Goal: Information Seeking & Learning: Find specific fact

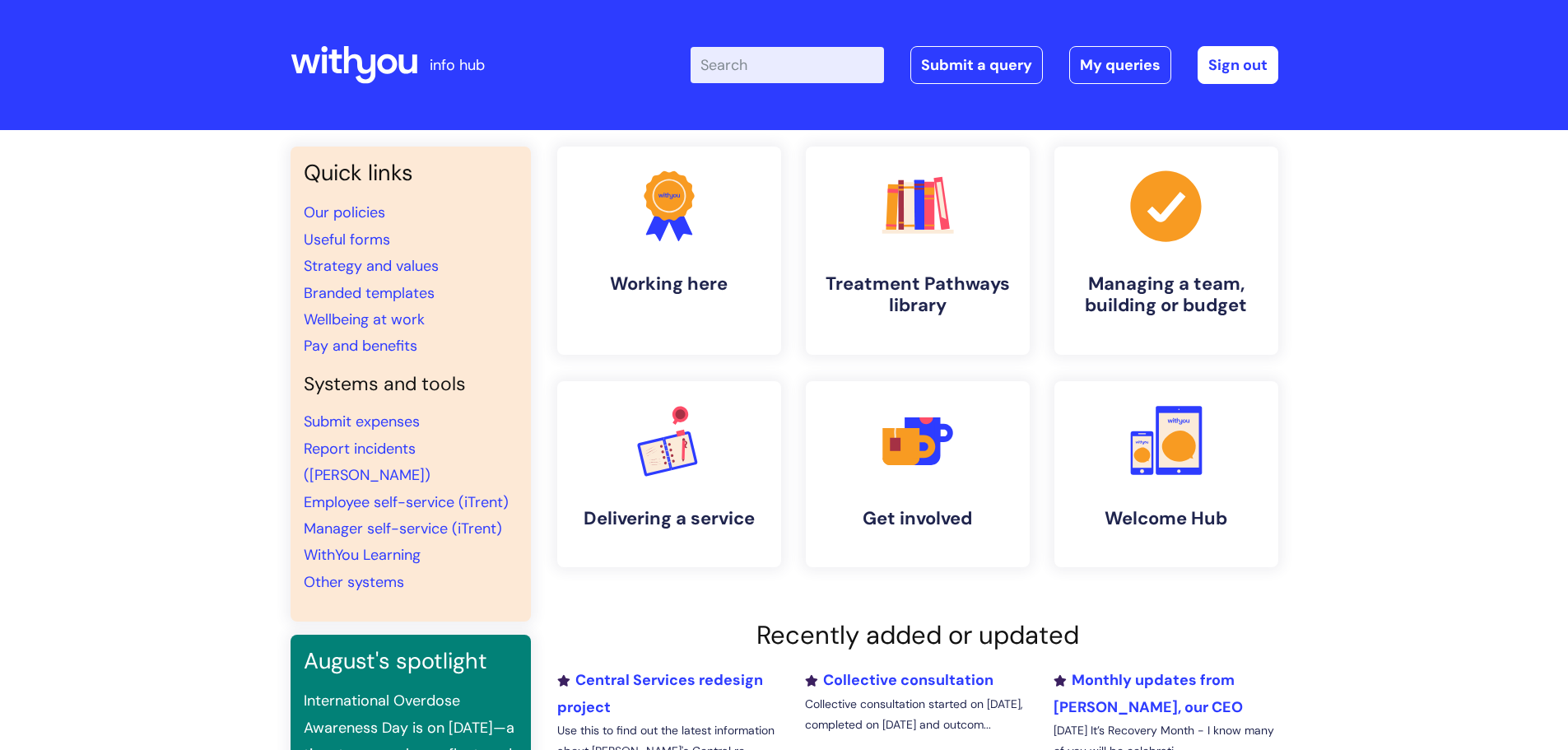
click at [777, 63] on input "Enter your search term here..." at bounding box center [788, 65] width 194 height 36
click at [751, 69] on input "Enter your search term here..." at bounding box center [788, 65] width 194 height 36
click at [738, 70] on input "Enter your search term here..." at bounding box center [788, 65] width 194 height 36
click at [802, 44] on div "Enter your search term here... Search Submit a query My queries Welcome [PERSON…" at bounding box center [906, 64] width 742 height 97
click at [798, 62] on input "Enter your search term here..." at bounding box center [788, 65] width 194 height 36
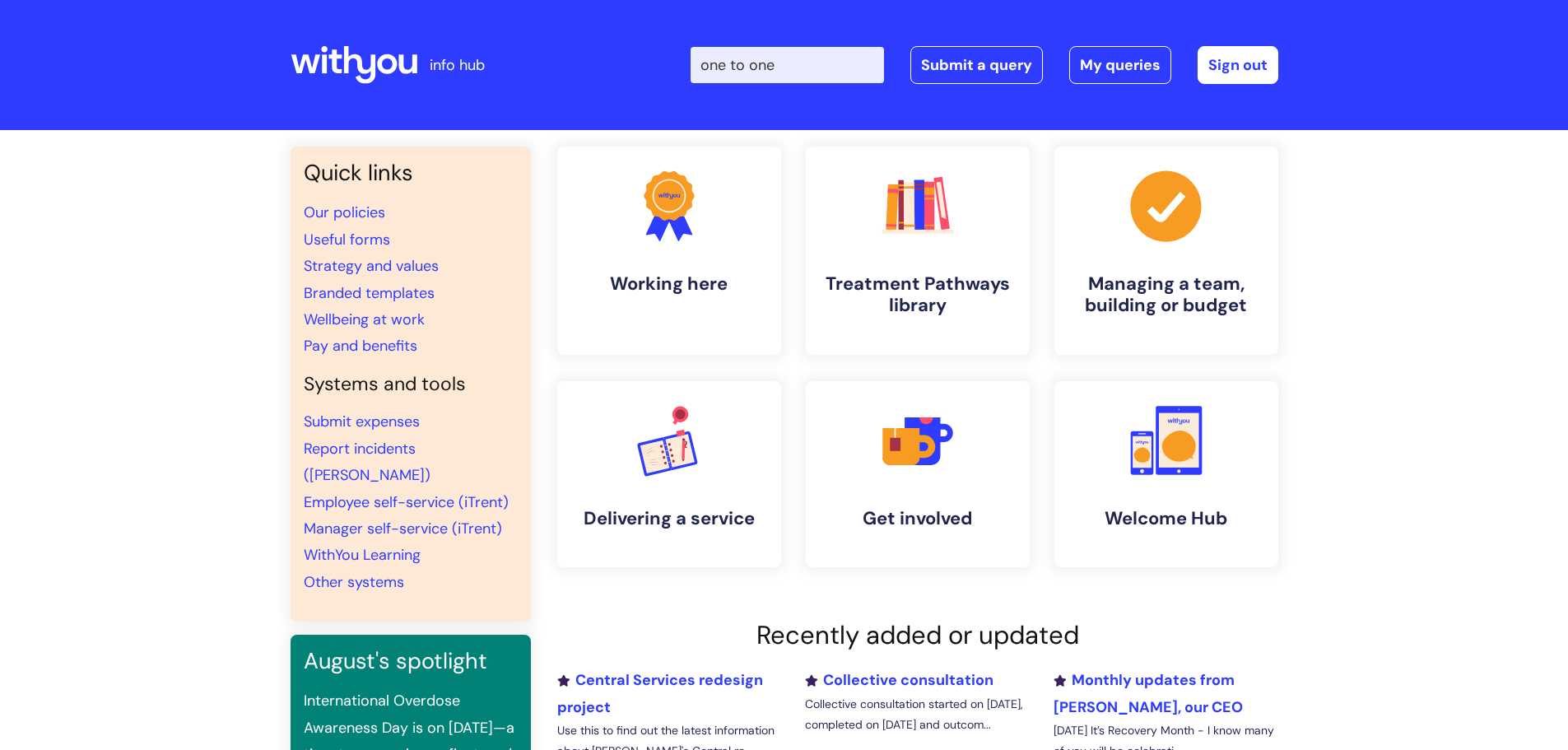
type input "one to one"
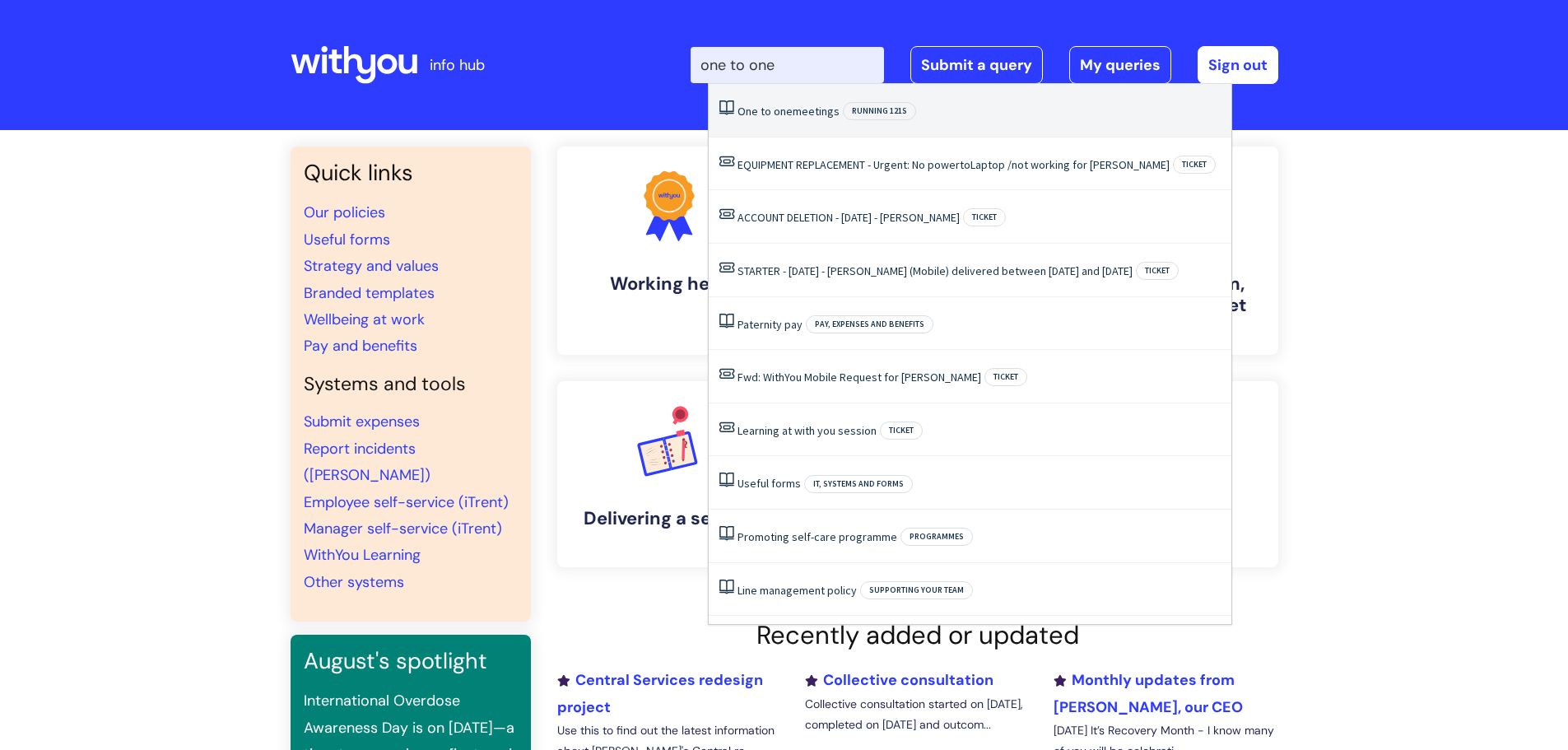
click at [801, 108] on link "One to one meetings" at bounding box center [788, 111] width 102 height 14
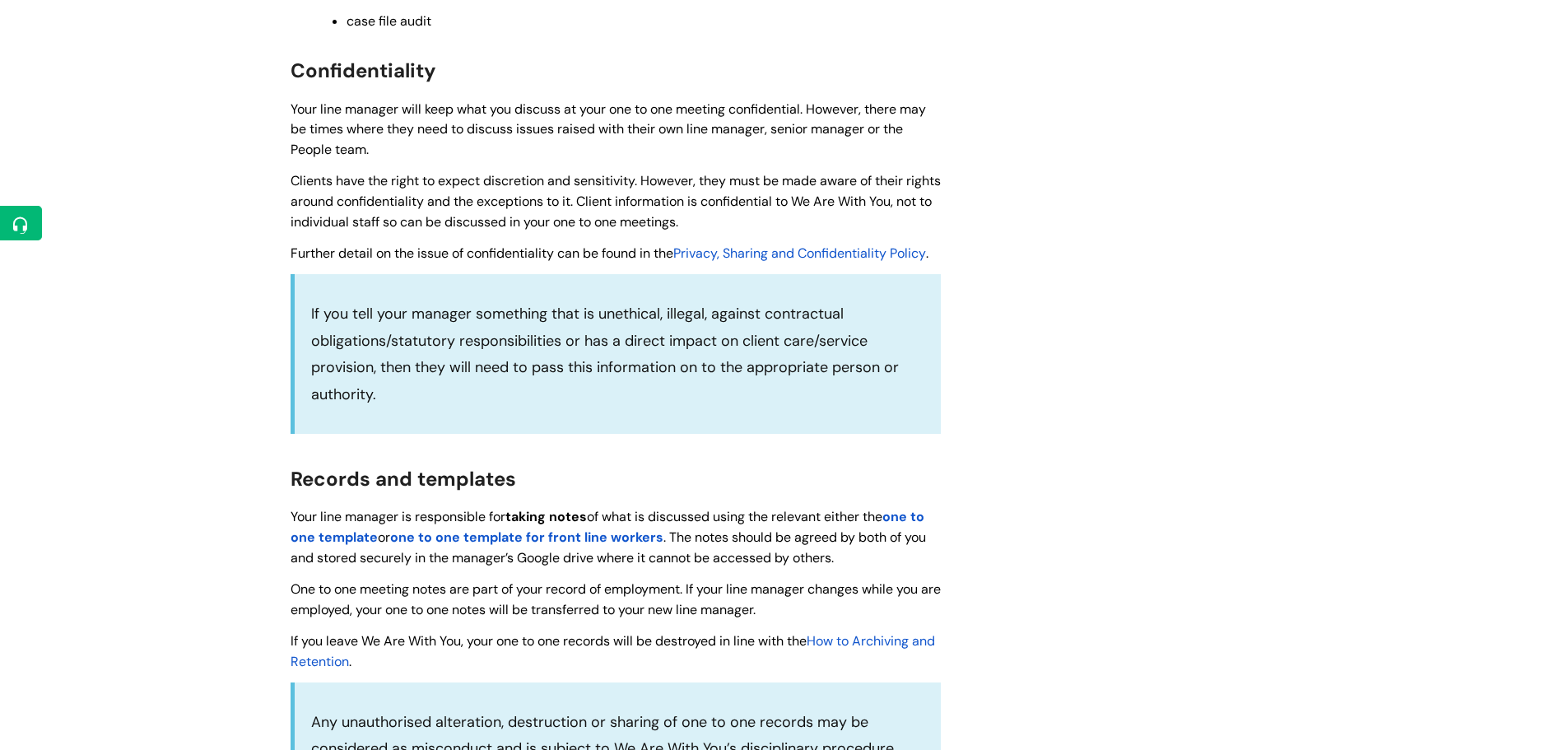
scroll to position [1400, 0]
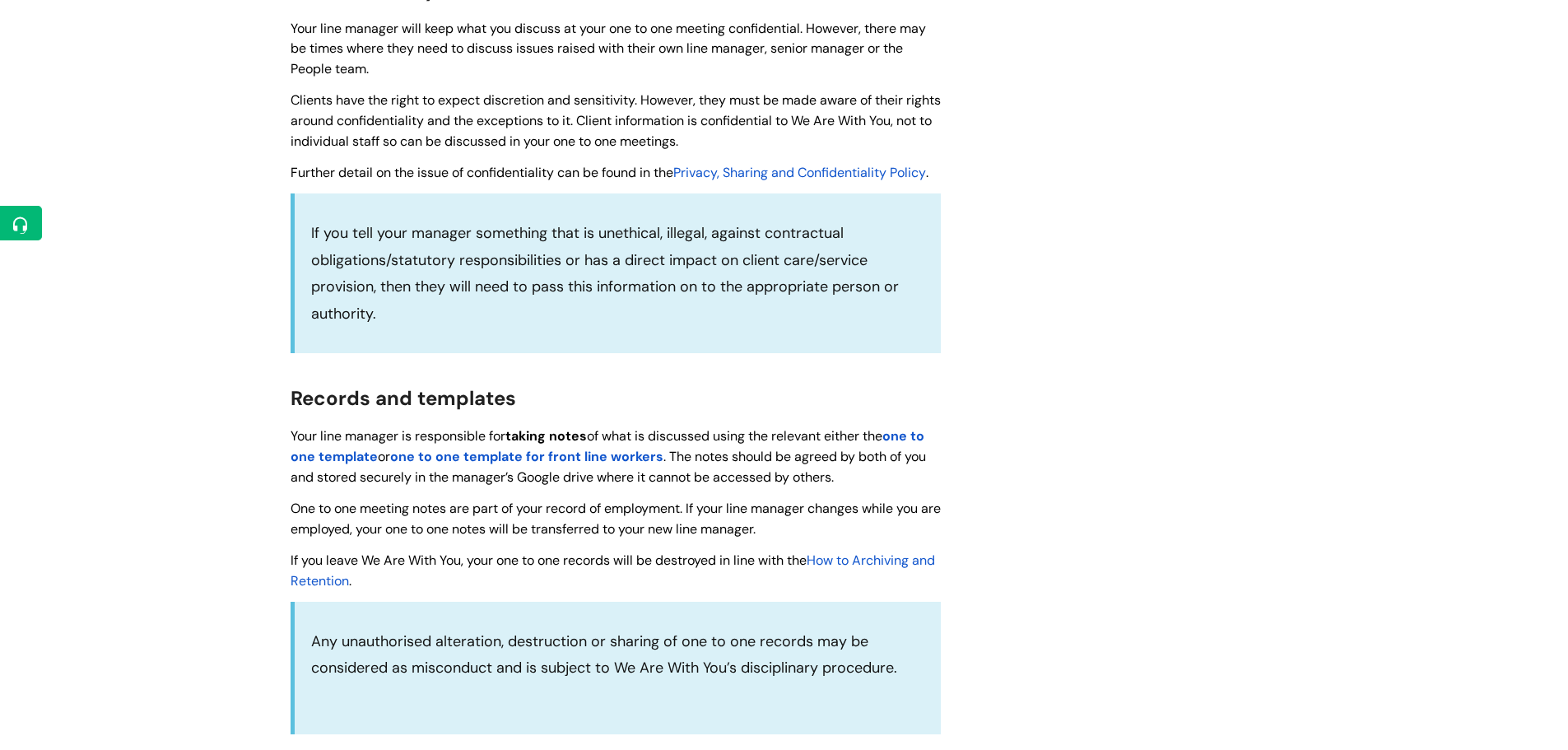
click at [335, 459] on strong "one to one template" at bounding box center [607, 446] width 634 height 38
